Goal: Information Seeking & Learning: Understand process/instructions

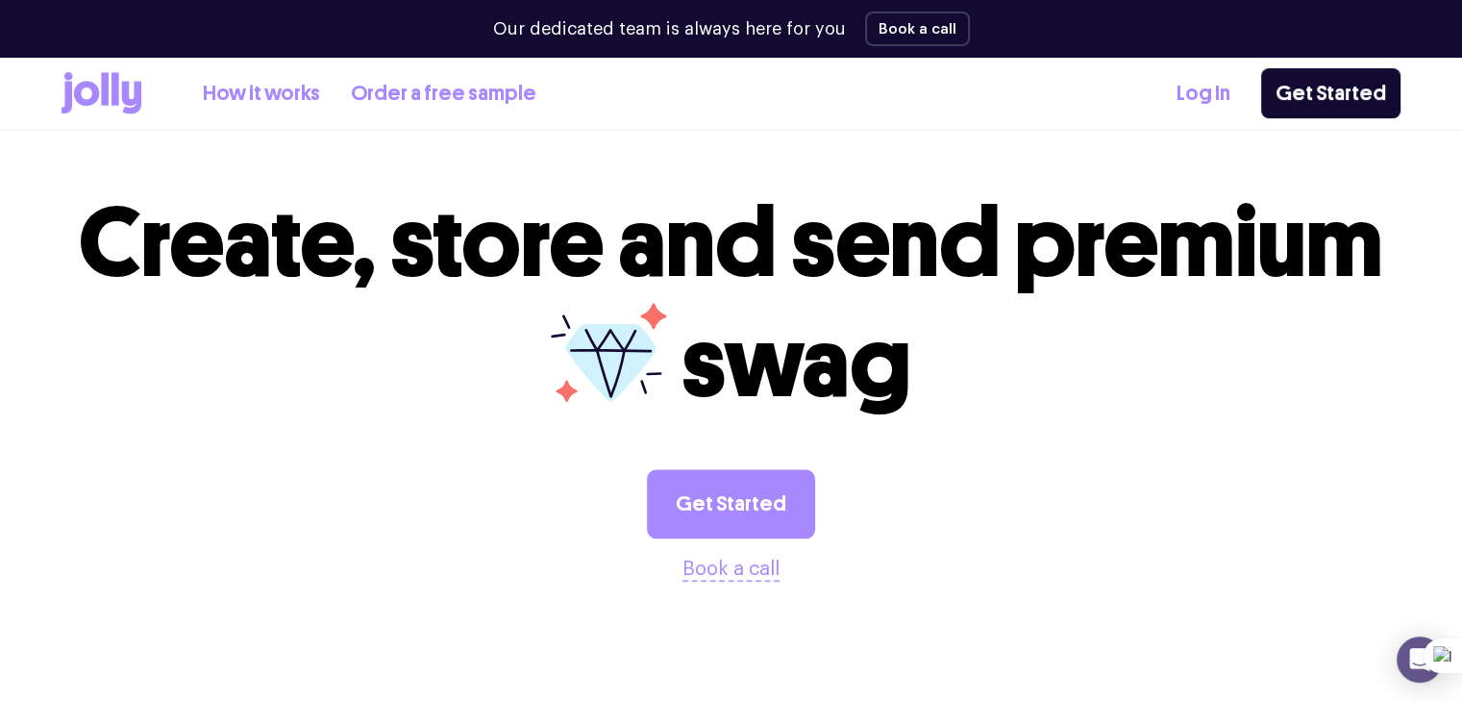
scroll to position [1936, 0]
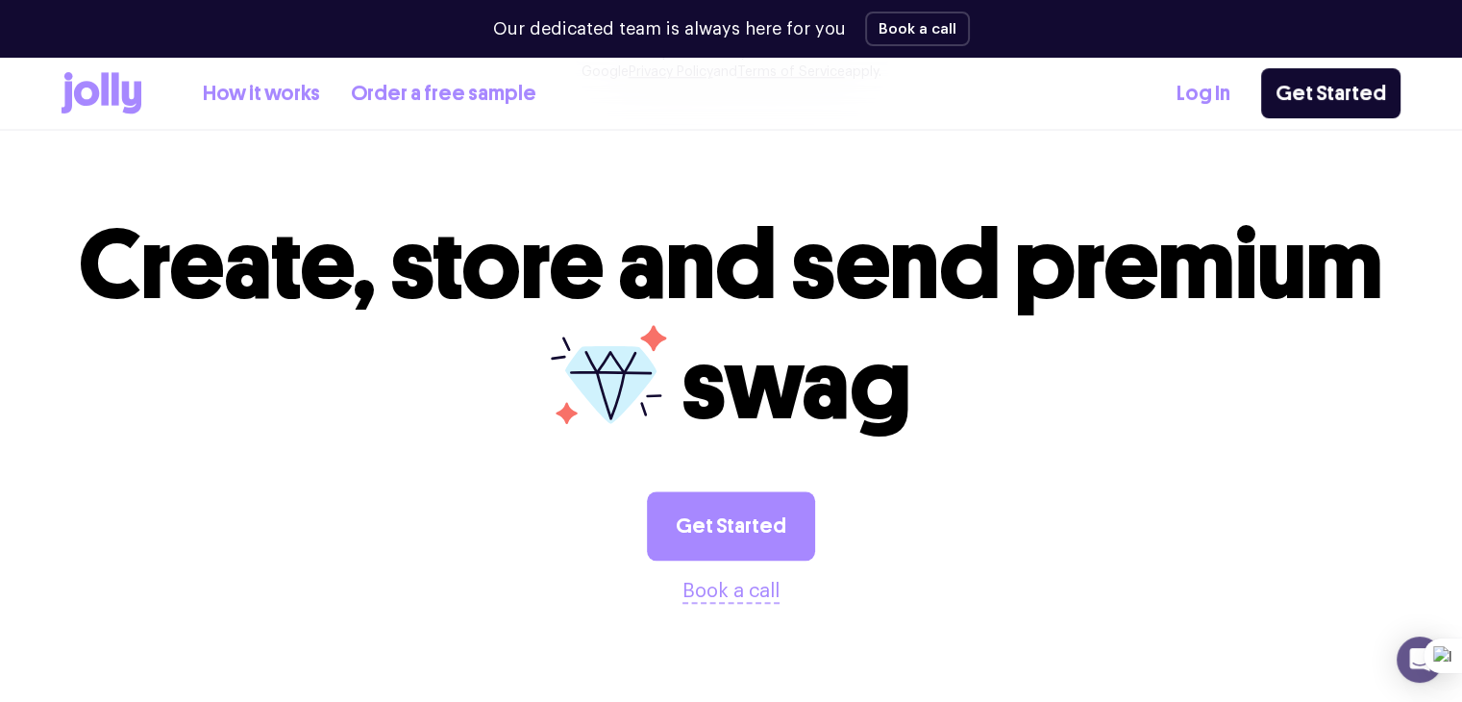
click at [243, 93] on link "How it works" at bounding box center [261, 94] width 117 height 32
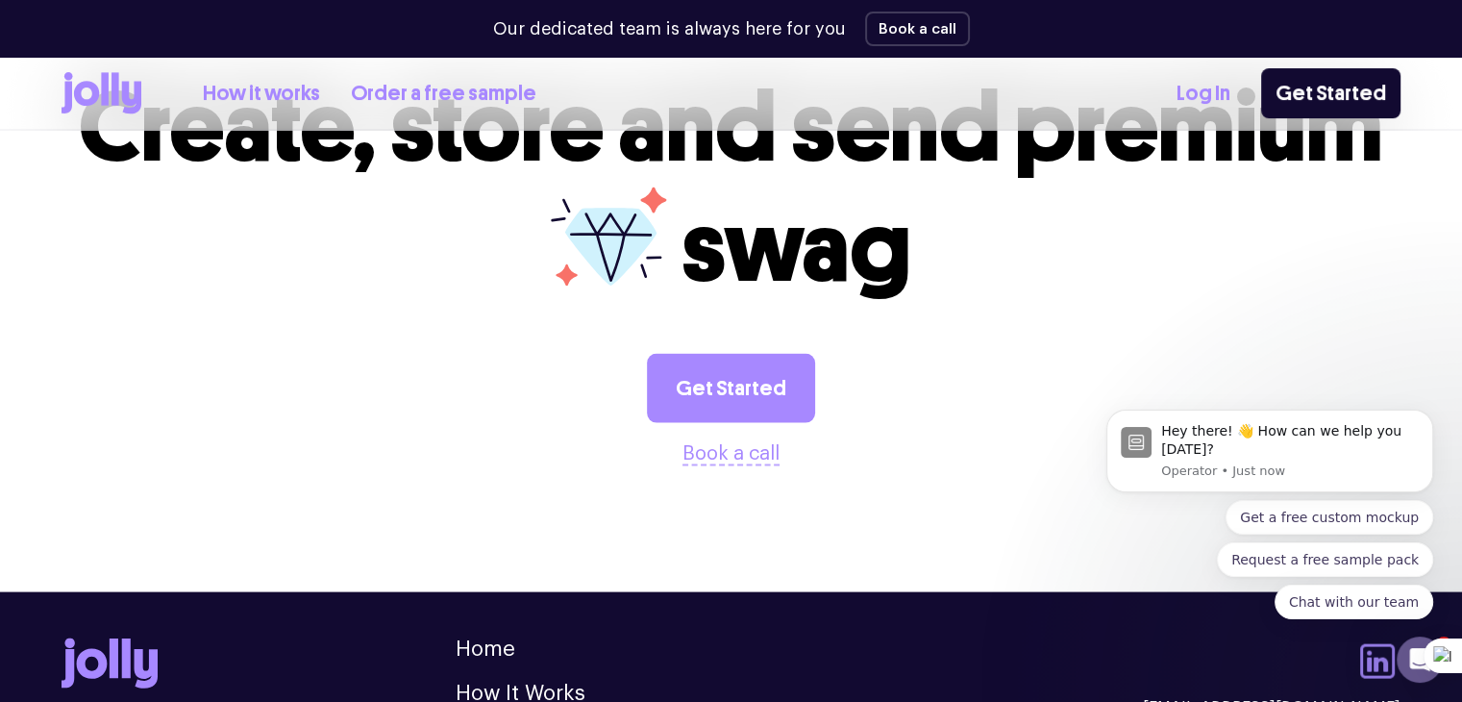
scroll to position [3996, 0]
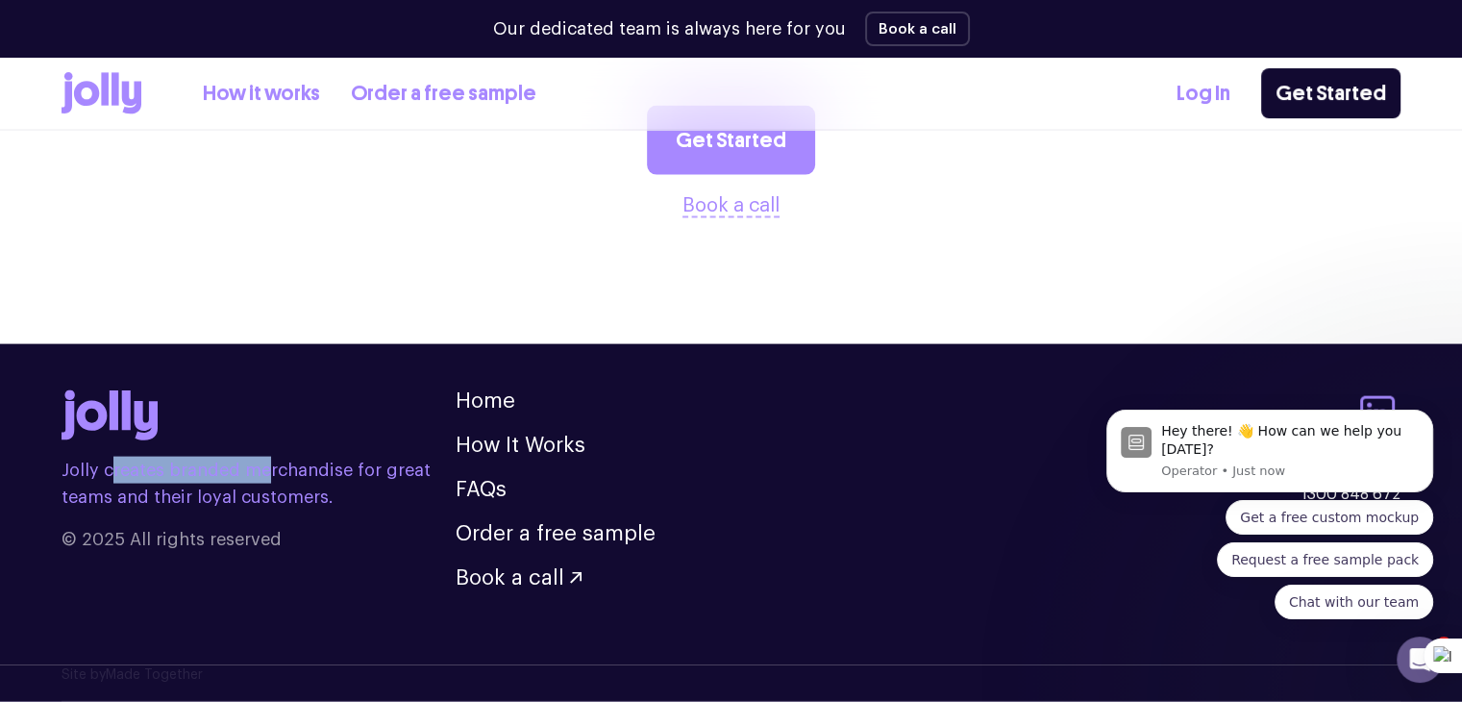
drag, startPoint x: 177, startPoint y: 480, endPoint x: 158, endPoint y: 484, distance: 19.8
click at [260, 474] on p "Jolly creates branded merchandise for great teams and their loyal customers." at bounding box center [259, 483] width 394 height 54
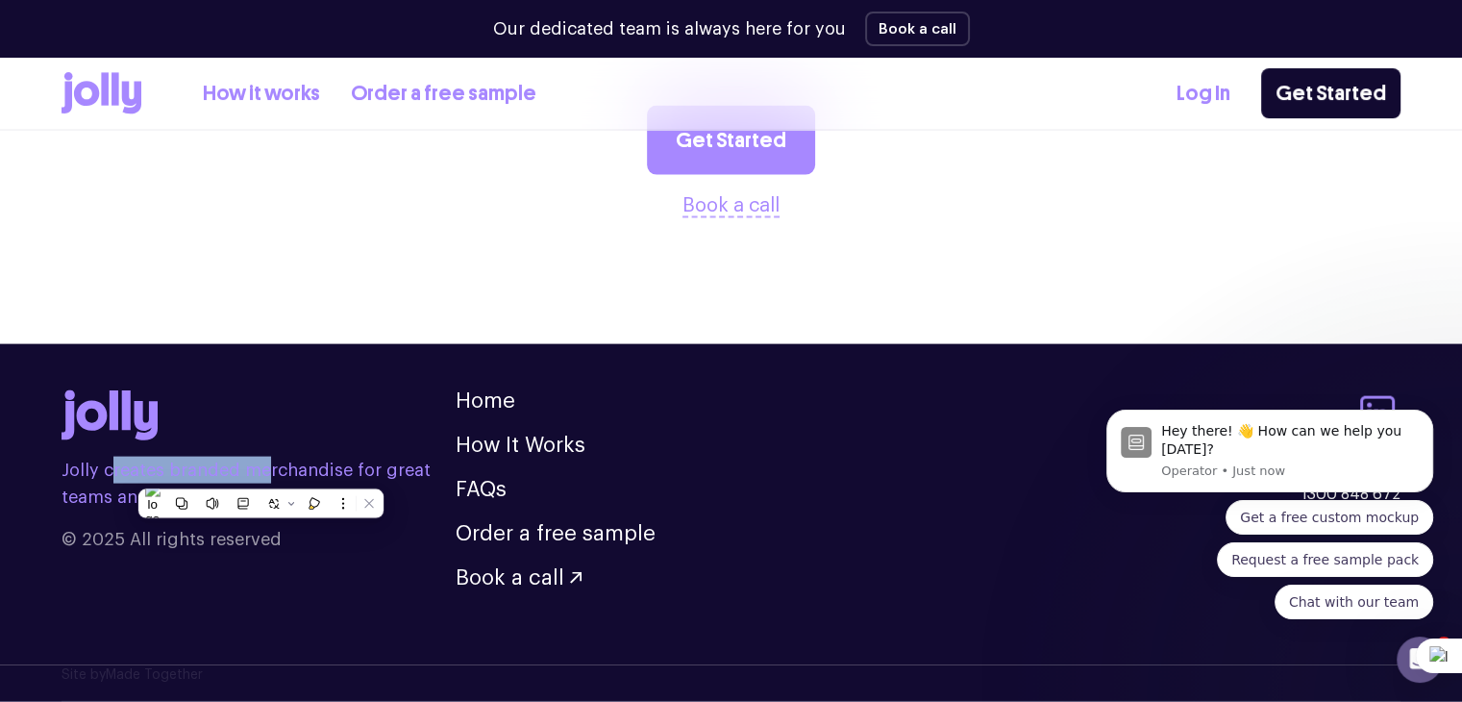
click at [146, 475] on p "Jolly creates branded merchandise for great teams and their loyal customers." at bounding box center [259, 483] width 394 height 54
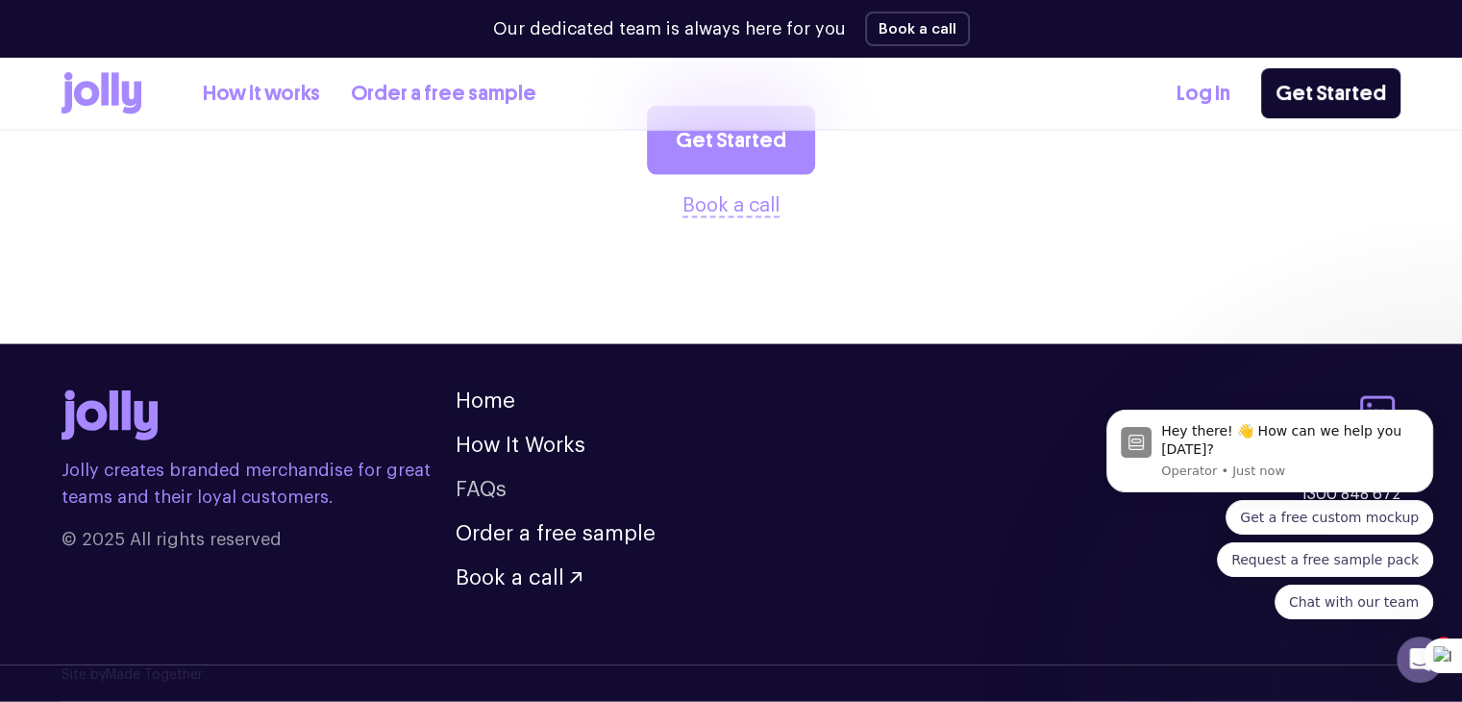
click at [479, 488] on link "FAQs" at bounding box center [481, 489] width 51 height 21
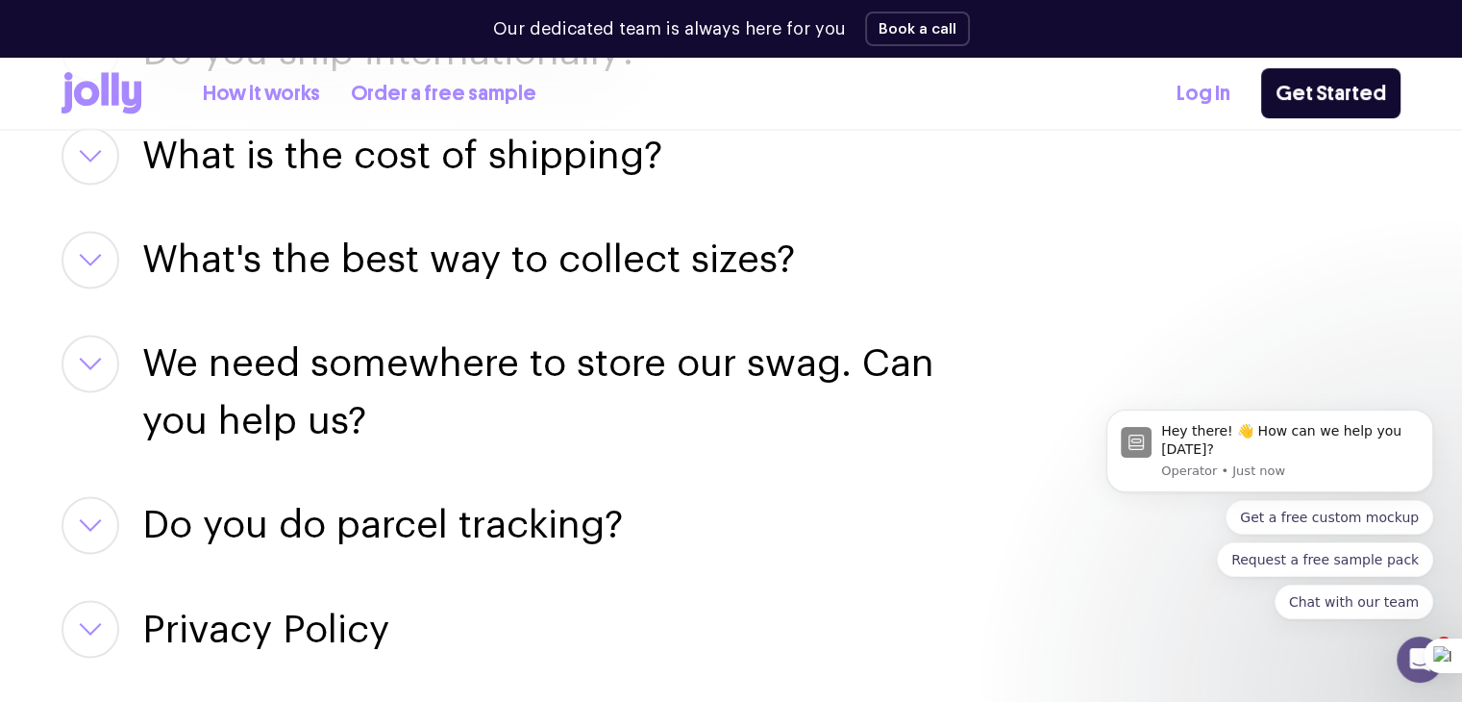
scroll to position [2554, 0]
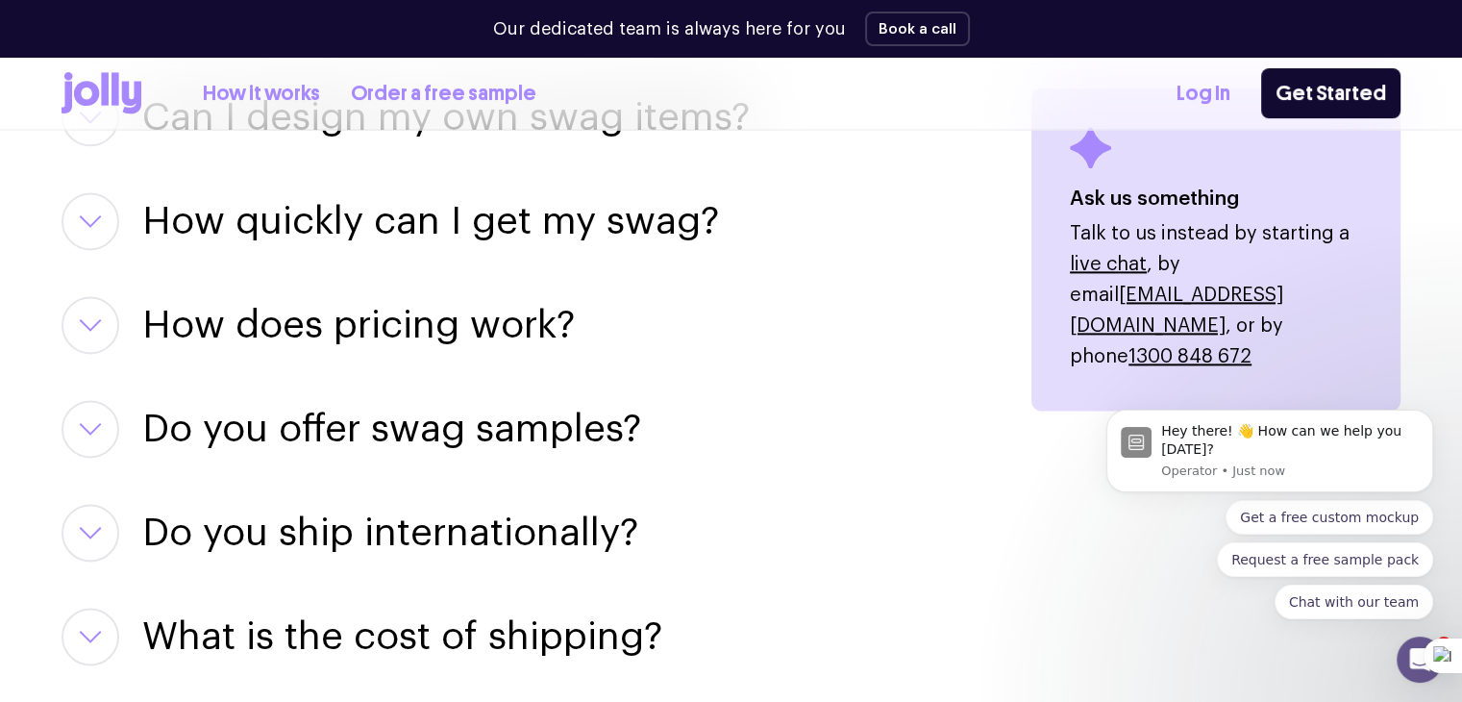
click at [81, 97] on icon at bounding box center [86, 93] width 25 height 25
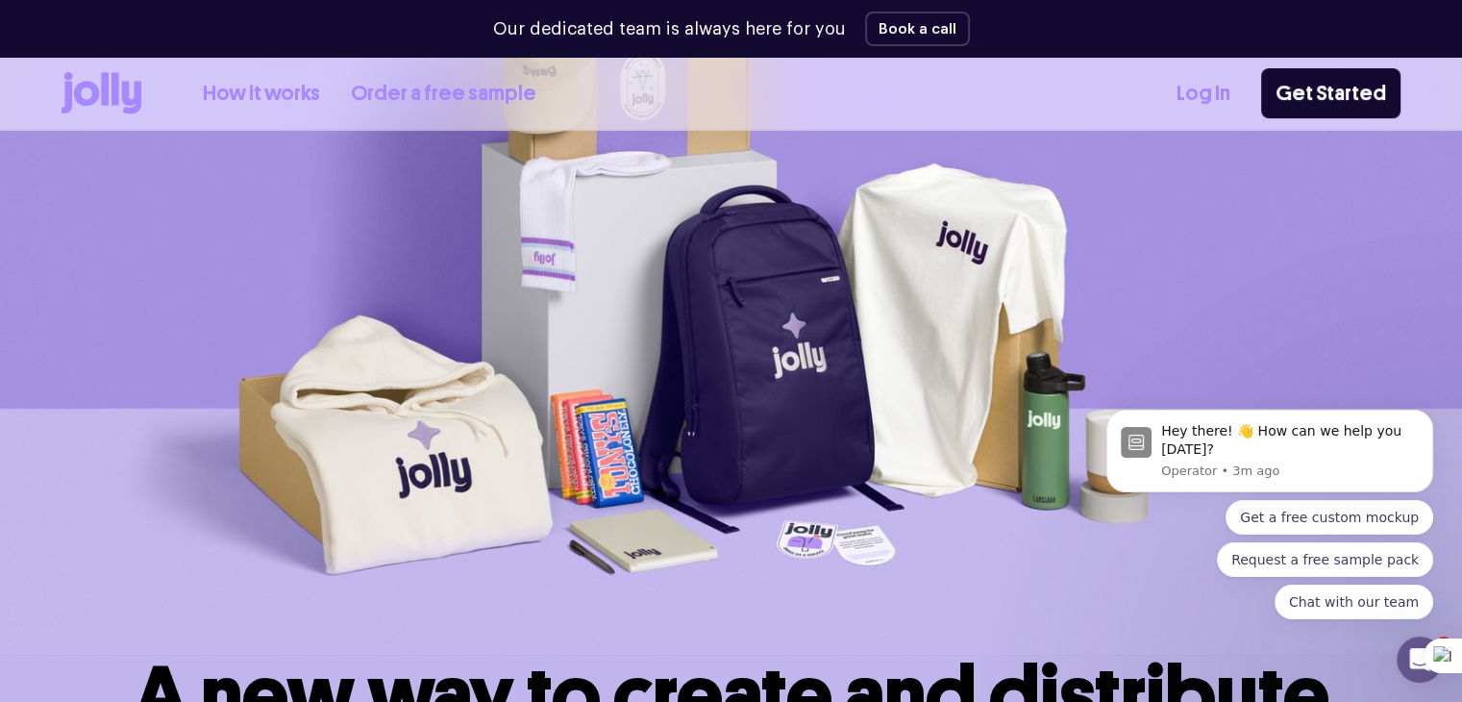
scroll to position [192, 0]
